Goal: Book appointment/travel/reservation

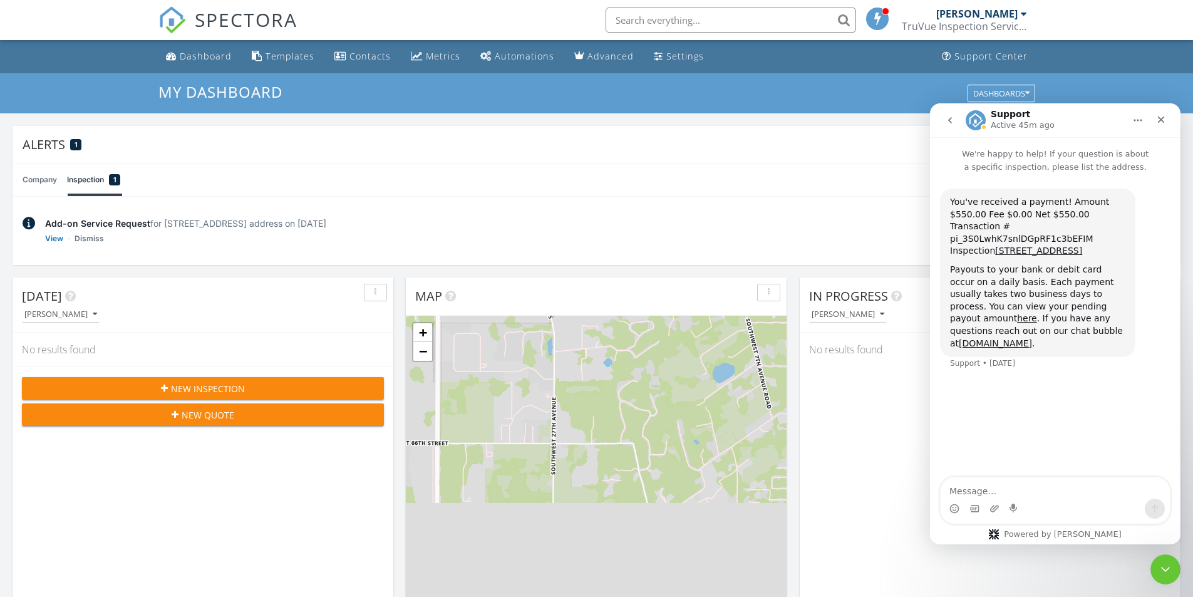
scroll to position [6, 6]
click at [1165, 118] on div "Close" at bounding box center [1160, 119] width 23 height 23
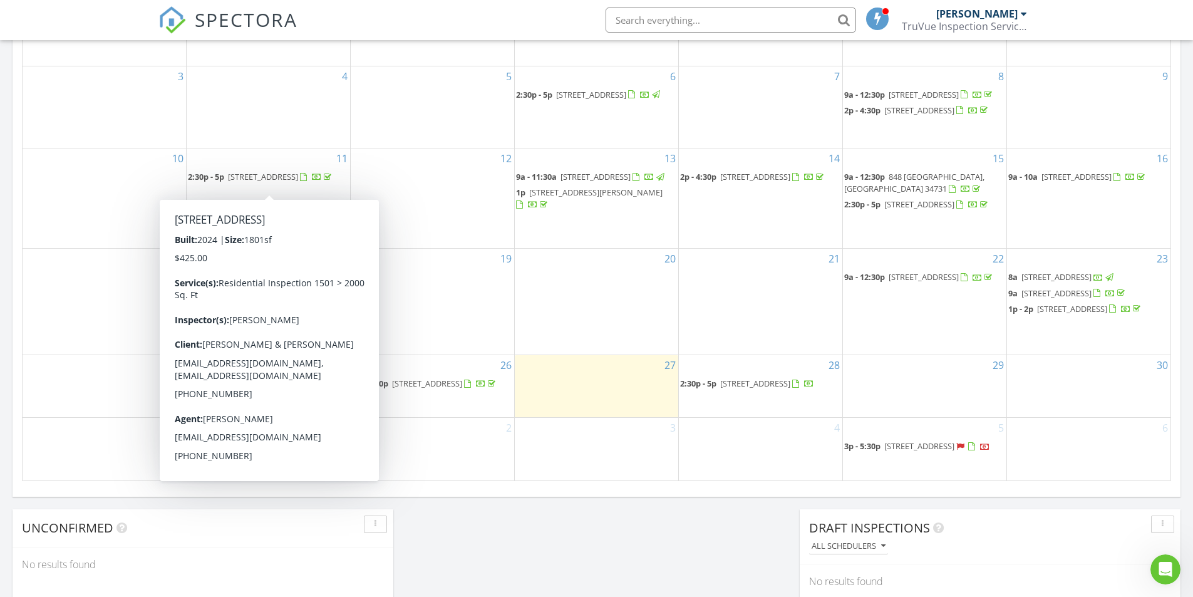
scroll to position [835, 0]
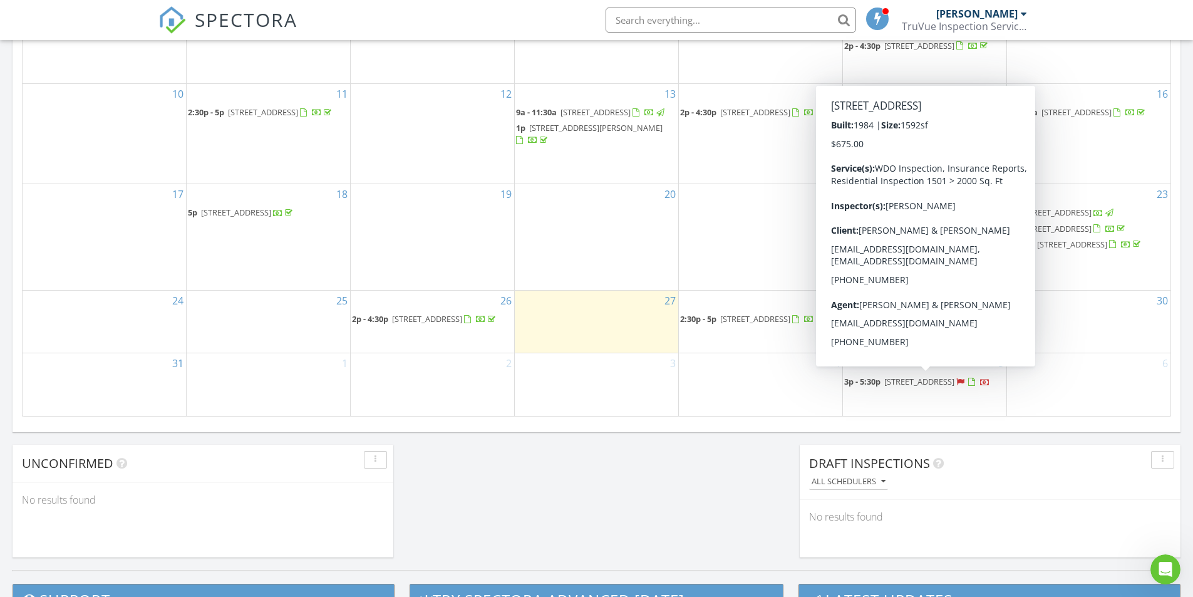
click at [900, 379] on span "11 Cedar Trace Course, Ocala 34472" at bounding box center [919, 381] width 70 height 11
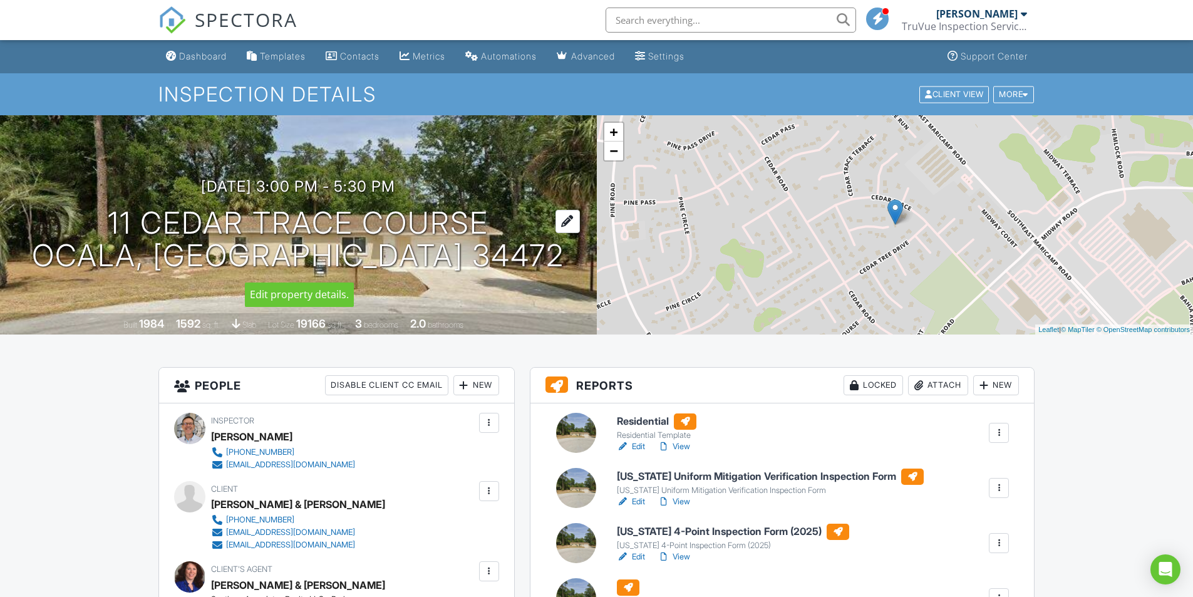
click at [555, 218] on div at bounding box center [567, 221] width 24 height 23
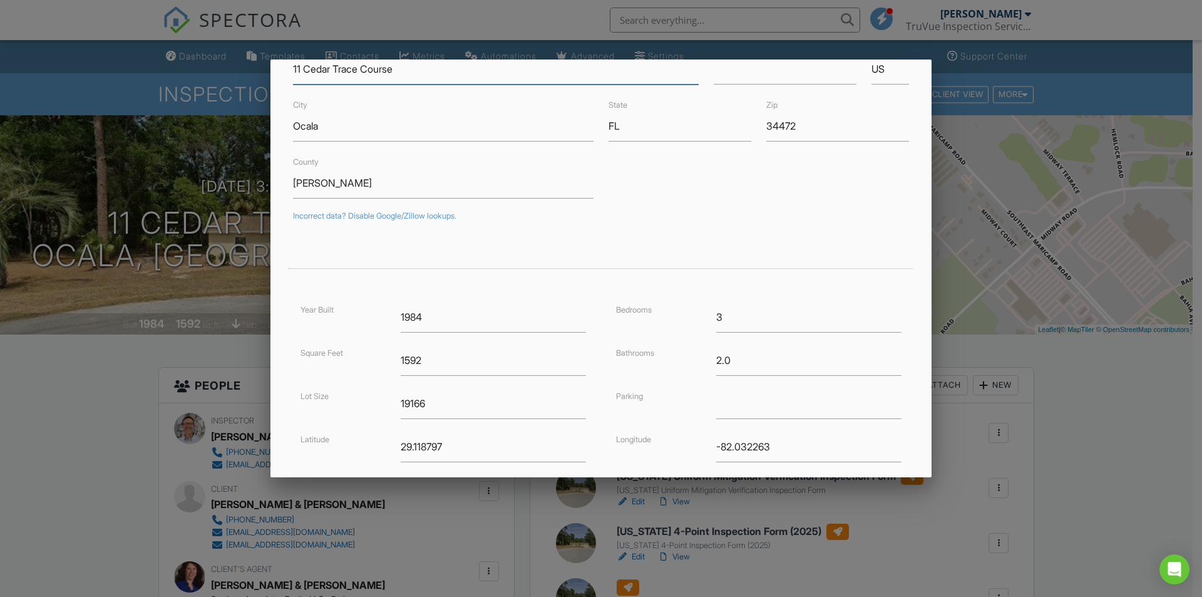
scroll to position [208, 0]
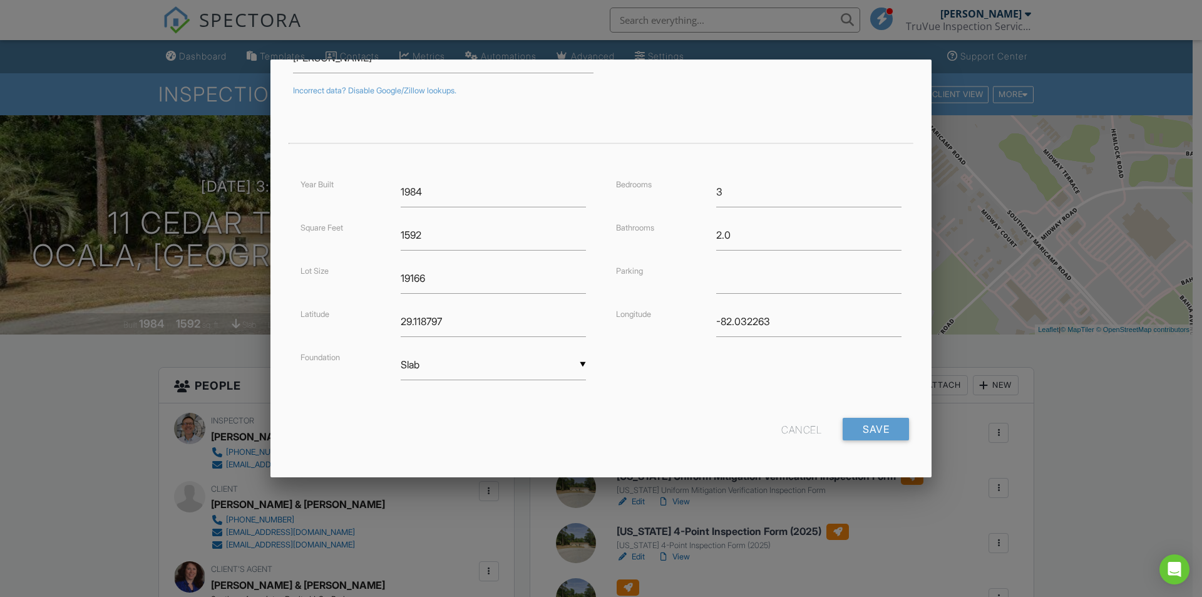
click at [793, 429] on div "Cancel" at bounding box center [801, 429] width 40 height 23
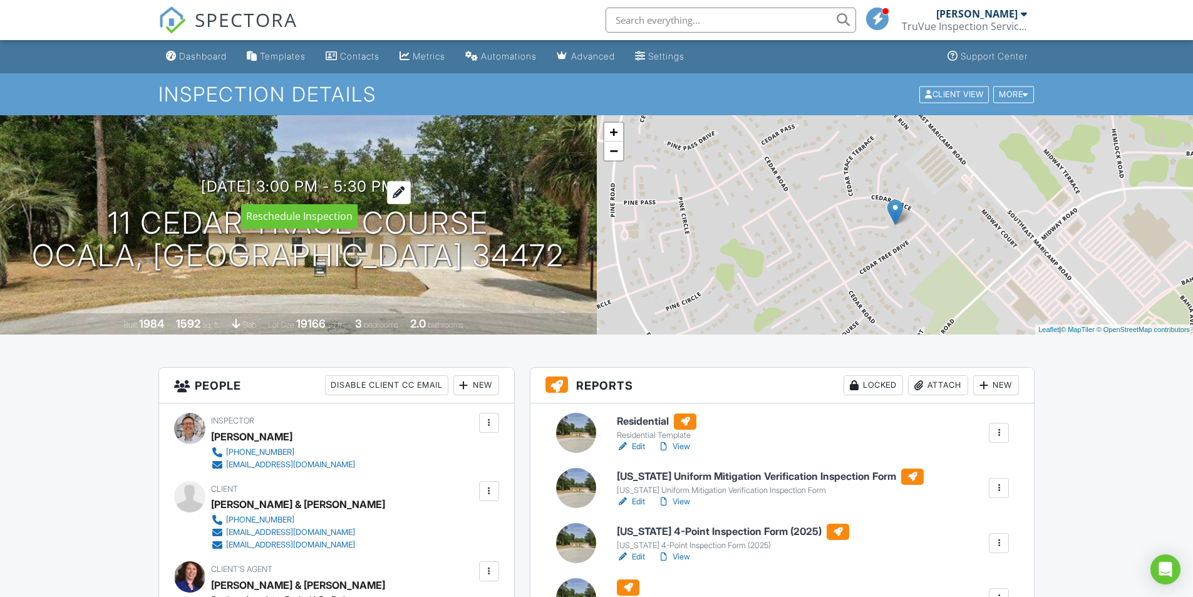
click at [339, 192] on h3 "09/05/2025 3:00 pm - 5:30 pm" at bounding box center [298, 186] width 194 height 17
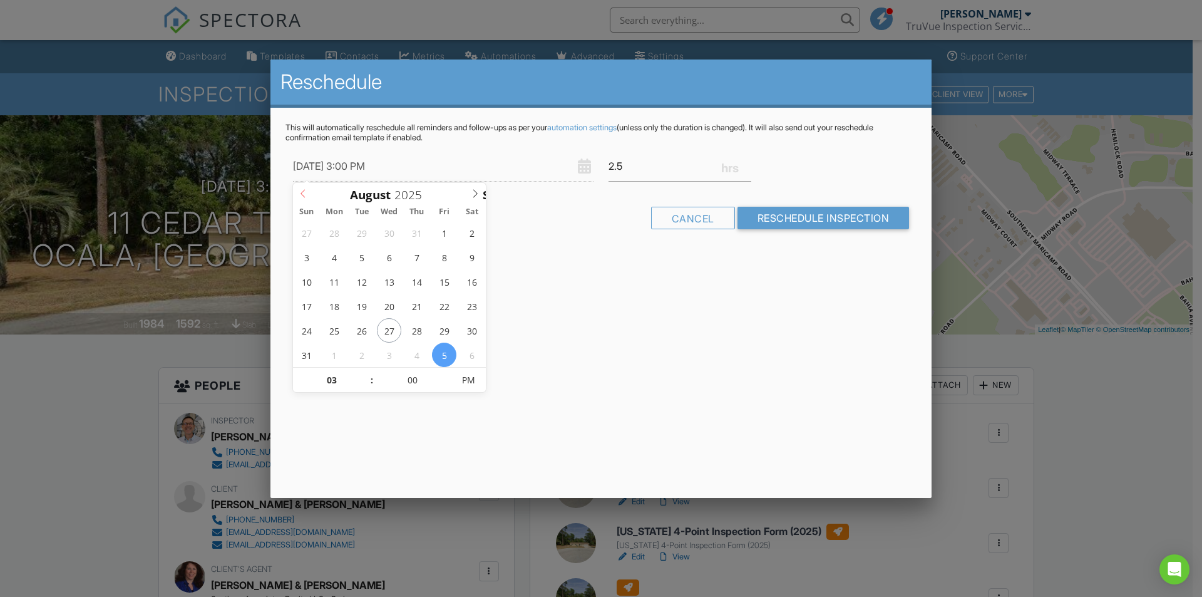
click at [306, 195] on icon at bounding box center [303, 193] width 9 height 9
type input "09/03/2025 3:00 PM"
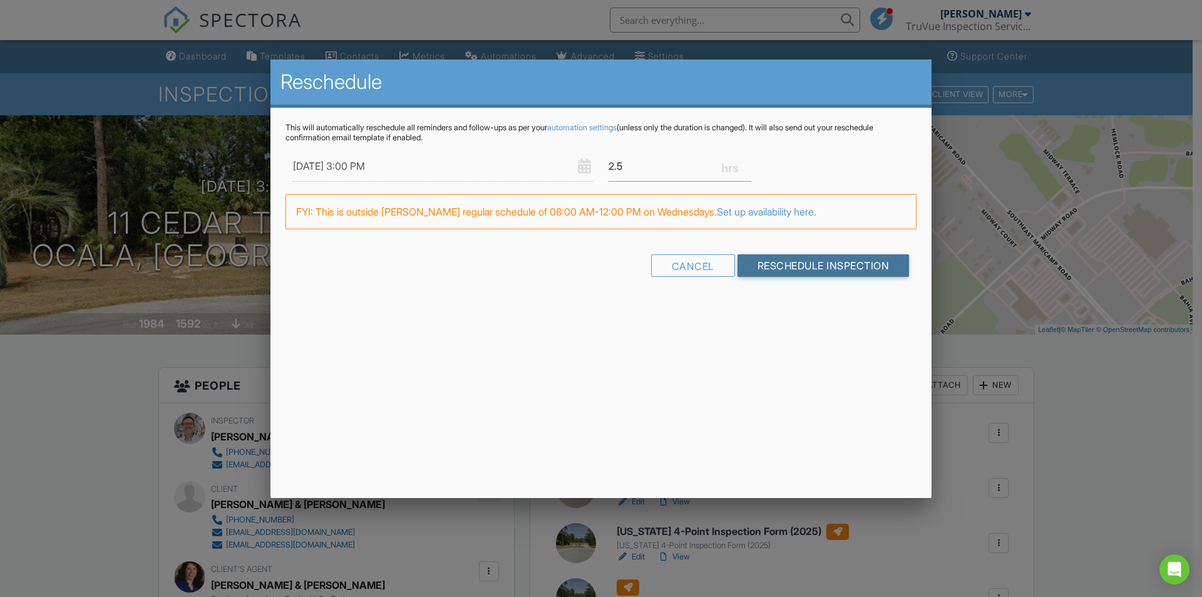
click at [809, 266] on input "Reschedule Inspection" at bounding box center [823, 265] width 172 height 23
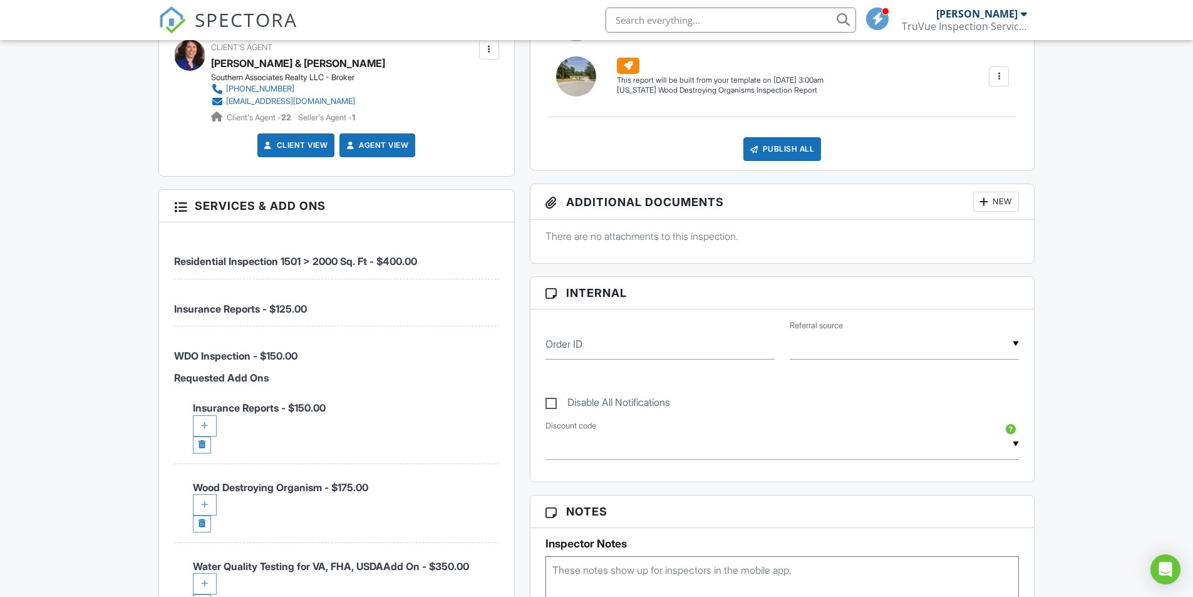
scroll to position [208, 0]
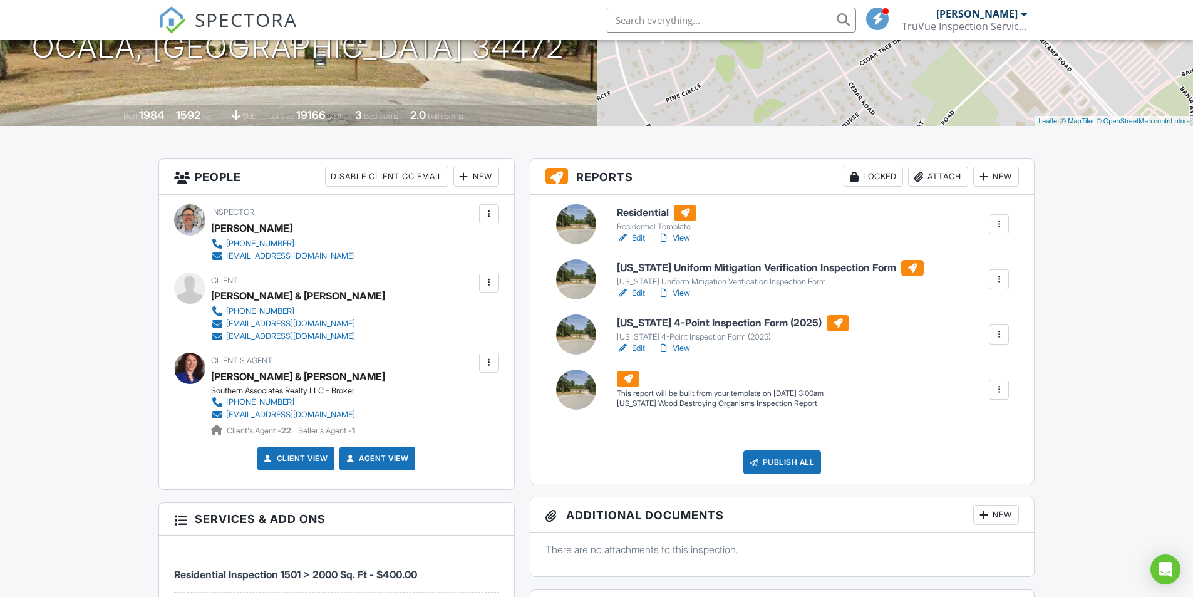
click at [490, 286] on div at bounding box center [489, 282] width 13 height 13
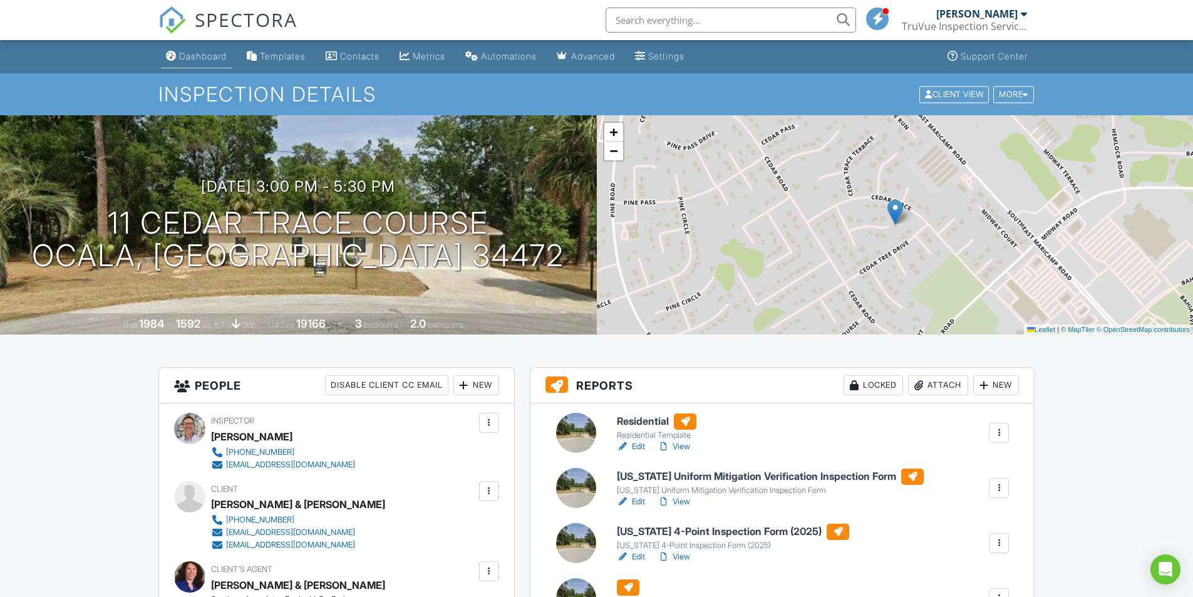
click at [207, 53] on div "Dashboard" at bounding box center [203, 56] width 48 height 11
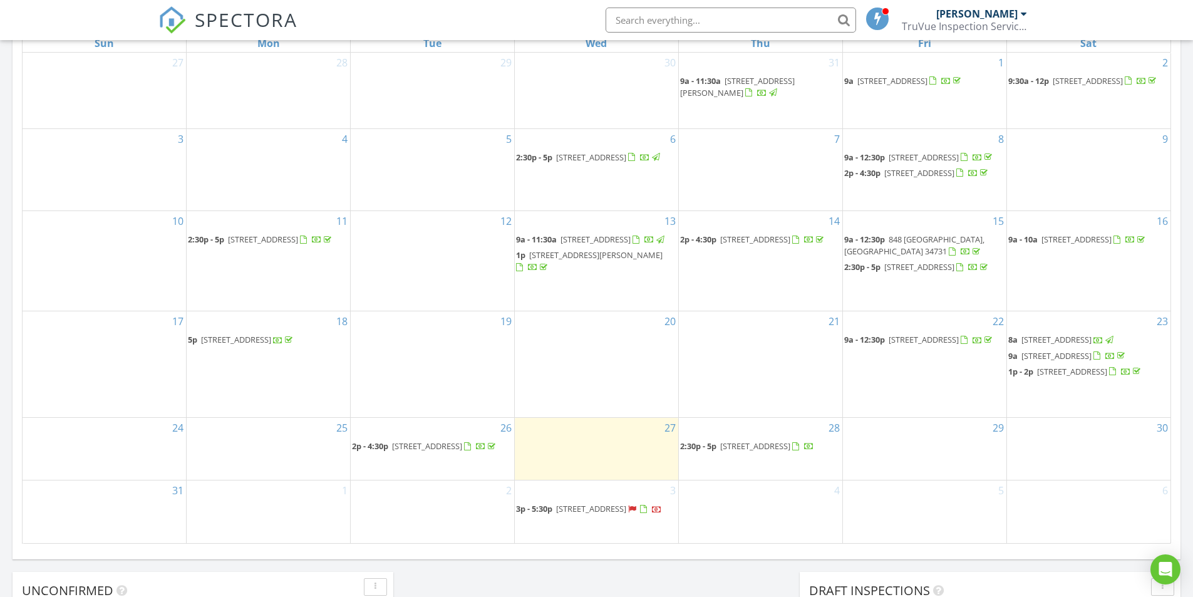
scroll to position [835, 0]
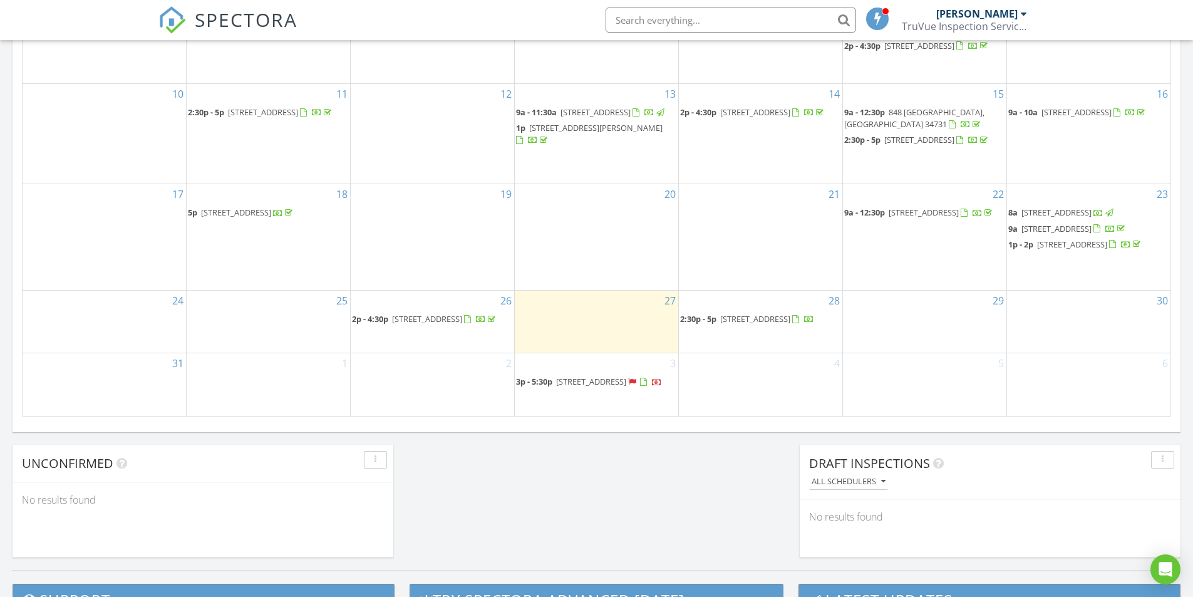
click at [619, 383] on span "11 Cedar Trace Course, Ocala 34472" at bounding box center [591, 381] width 70 height 11
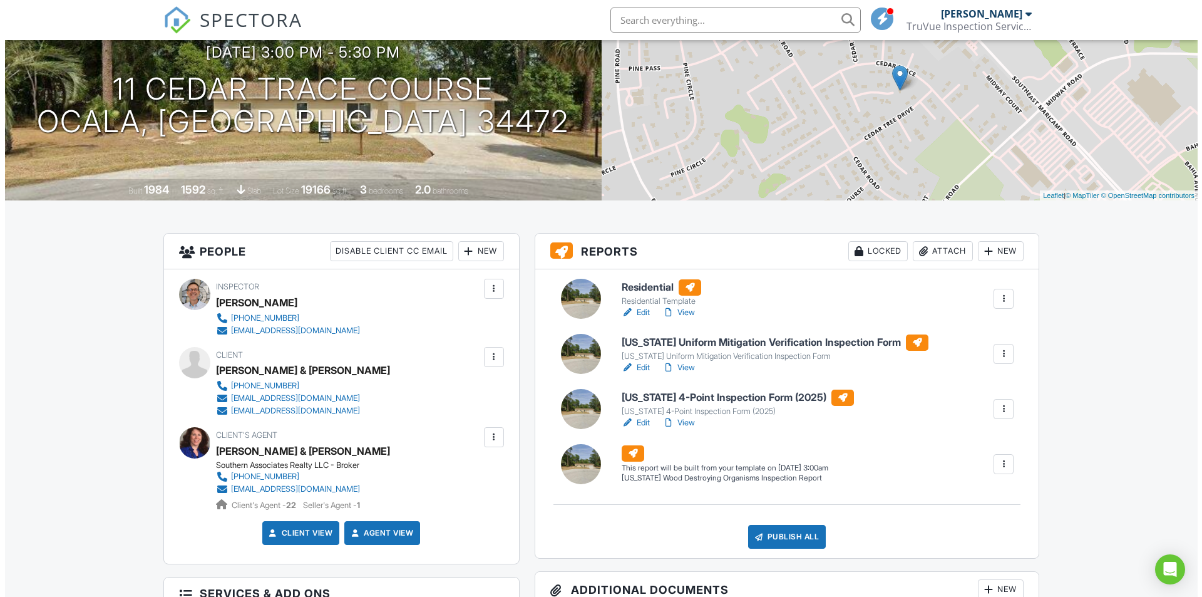
scroll to position [208, 0]
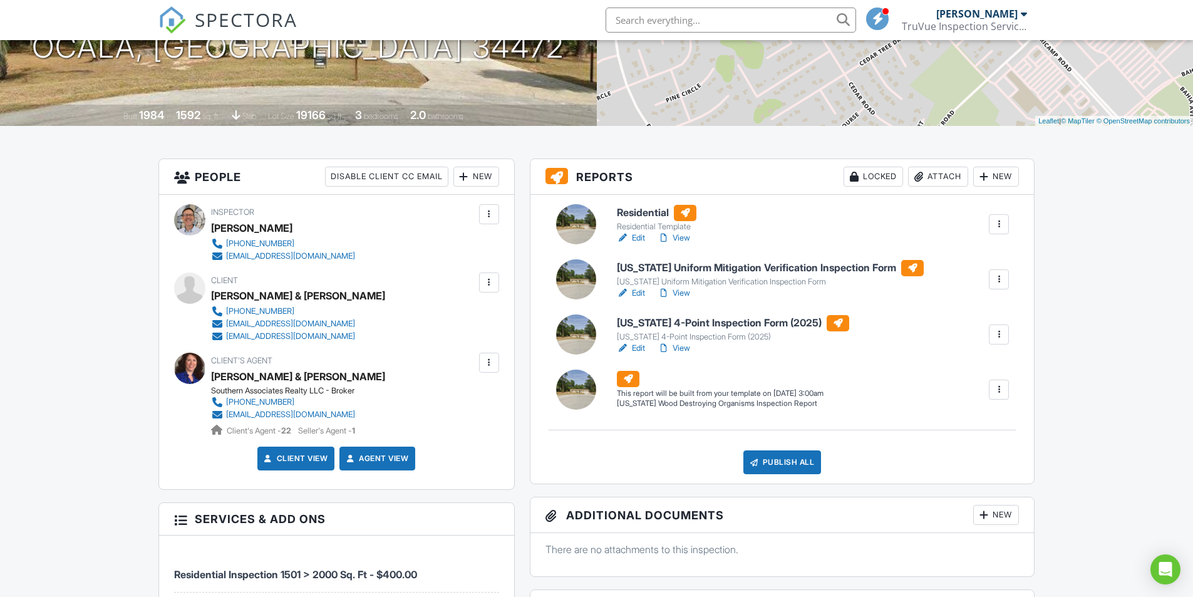
click at [486, 282] on div at bounding box center [489, 282] width 13 height 13
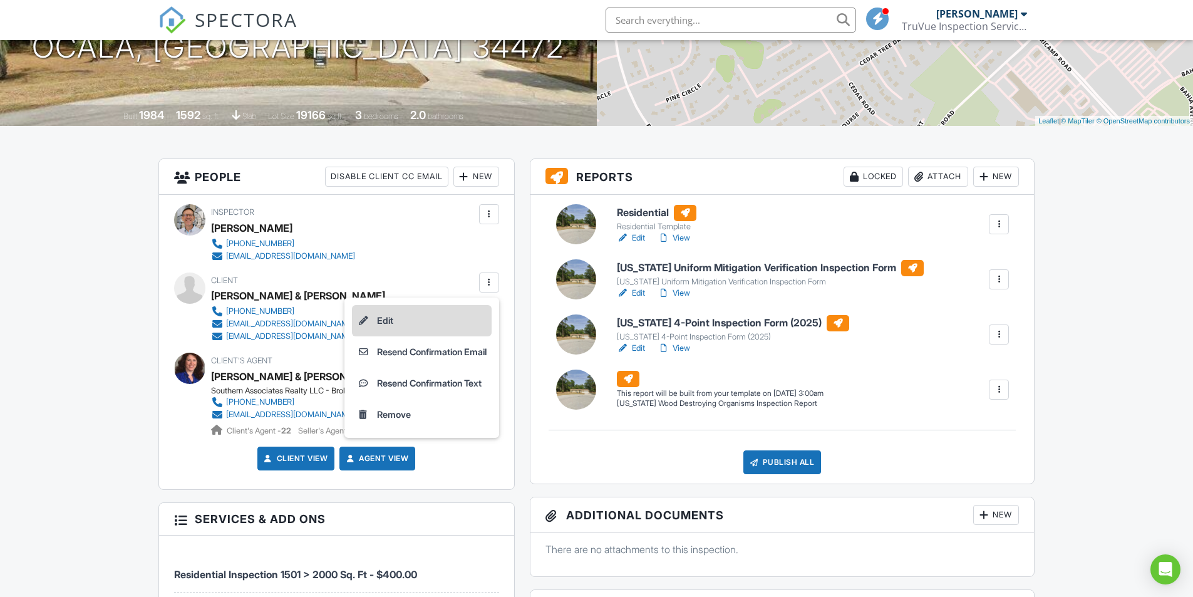
click at [368, 324] on li "Edit" at bounding box center [422, 320] width 140 height 31
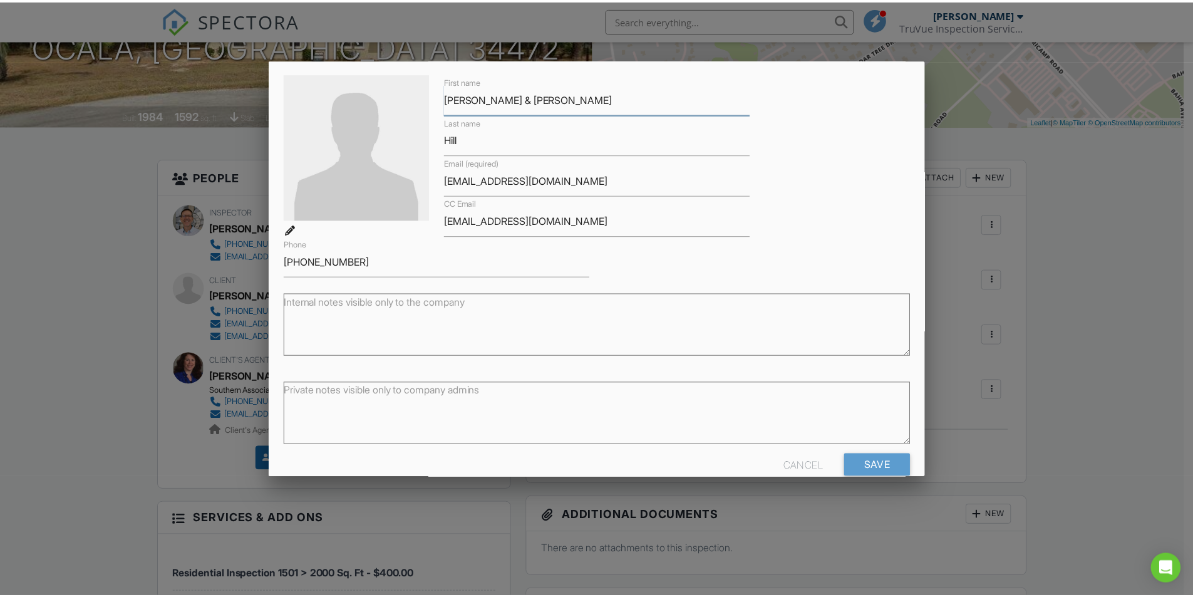
scroll to position [73, 0]
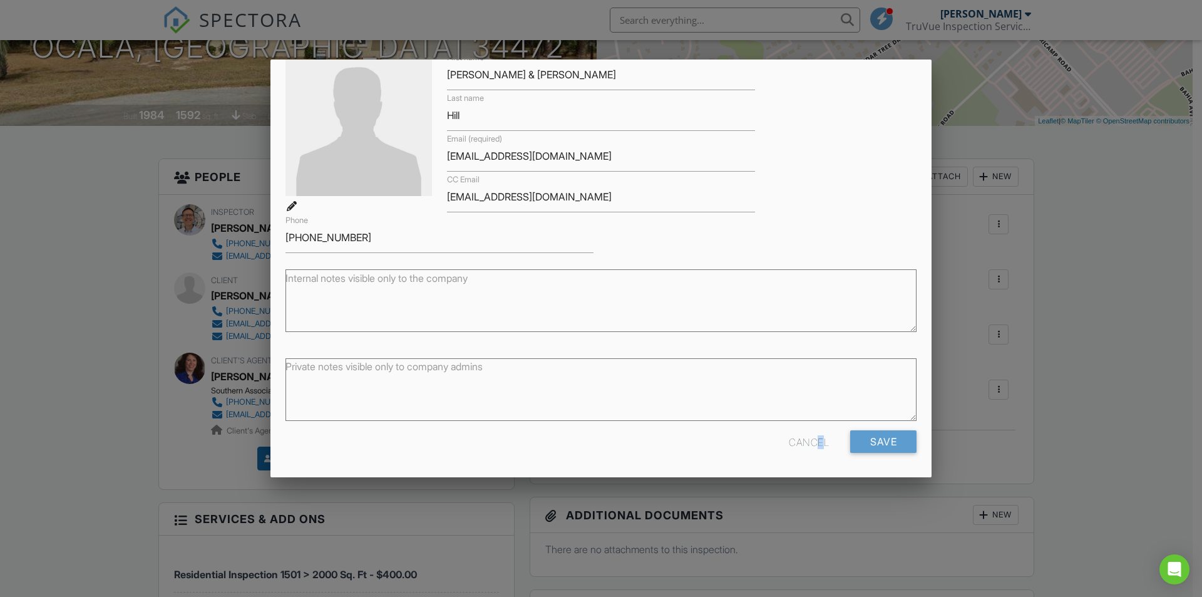
click at [810, 444] on div "Cancel" at bounding box center [809, 441] width 40 height 23
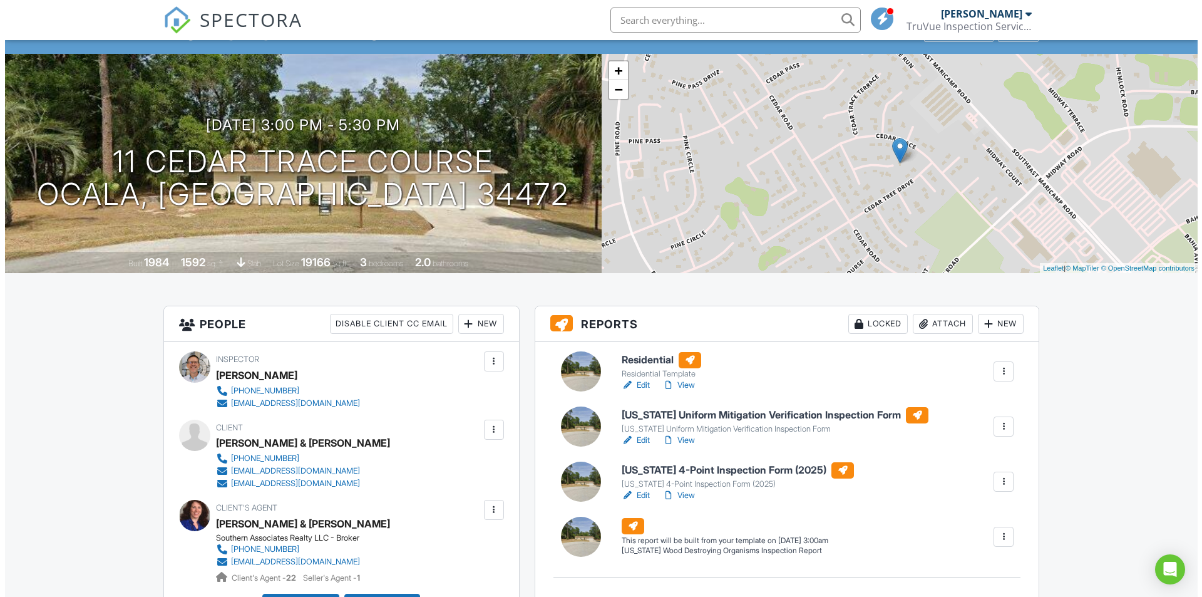
scroll to position [0, 0]
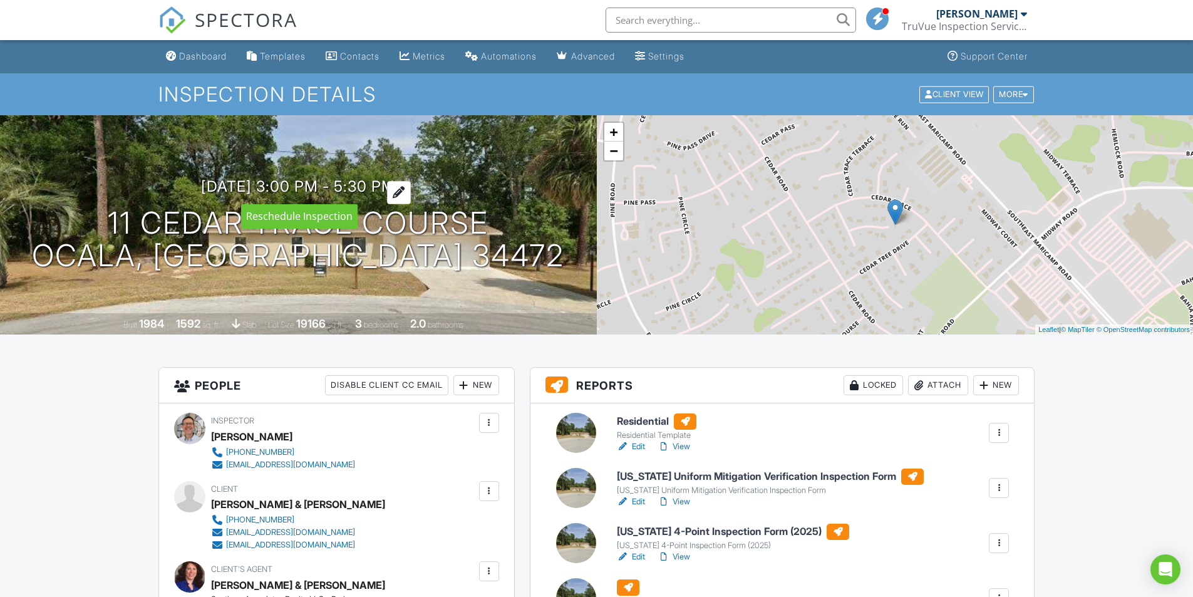
click at [411, 185] on div at bounding box center [399, 192] width 24 height 23
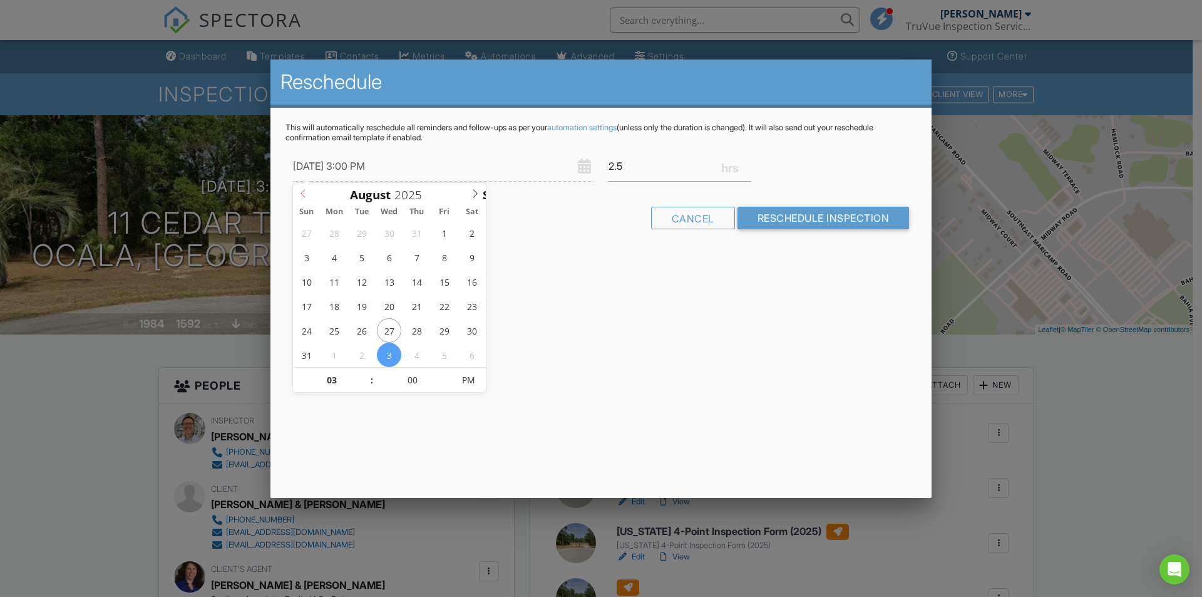
click at [297, 193] on span at bounding box center [303, 192] width 21 height 18
type input "[DATE] 3:00 PM"
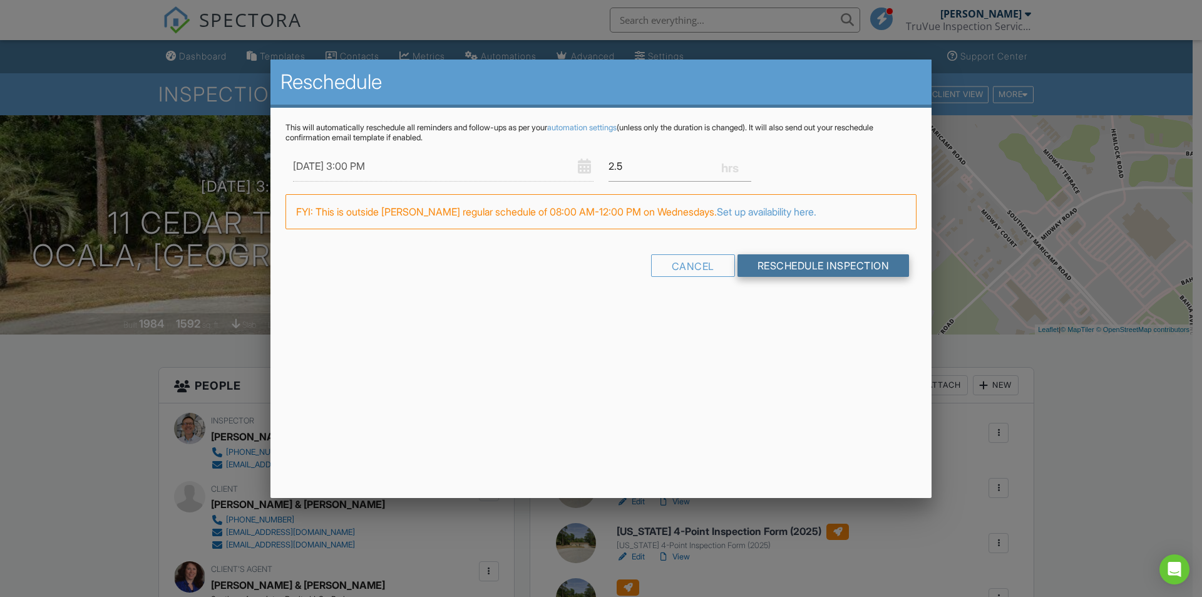
click at [782, 272] on input "Reschedule Inspection" at bounding box center [823, 265] width 172 height 23
